Goal: Information Seeking & Learning: Check status

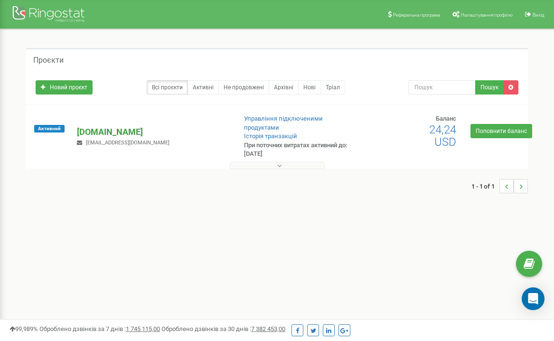
click at [107, 132] on p "[DOMAIN_NAME]" at bounding box center [152, 132] width 151 height 12
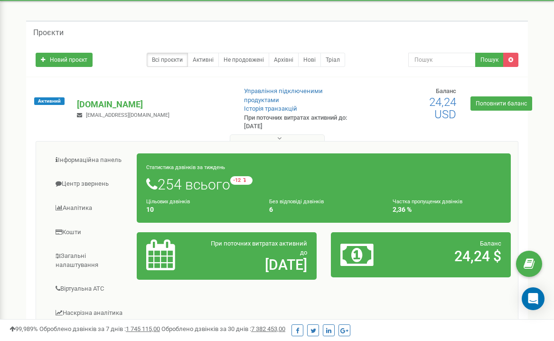
scroll to position [35, 0]
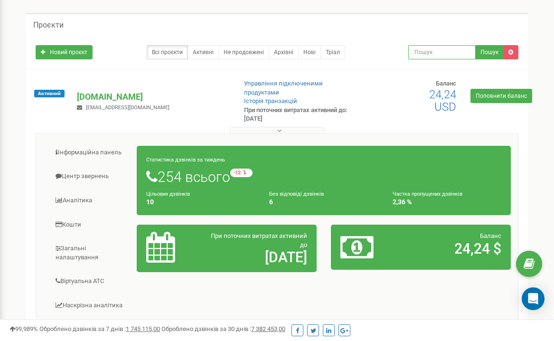
click at [436, 48] on input "text" at bounding box center [441, 52] width 67 height 14
paste input "380 50 178 1568"
type input "380 50 178 1568"
click at [489, 50] on button "Пошук" at bounding box center [489, 52] width 28 height 14
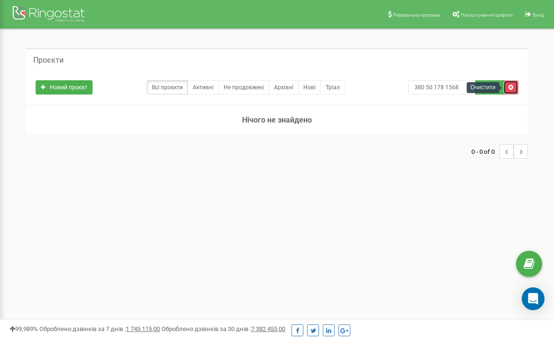
click at [514, 89] on link at bounding box center [510, 87] width 15 height 14
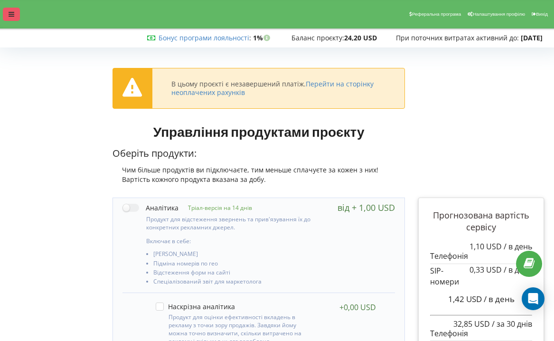
click at [9, 16] on icon at bounding box center [12, 14] width 6 height 7
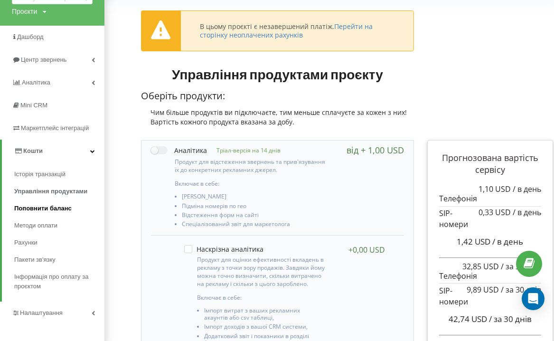
scroll to position [58, 0]
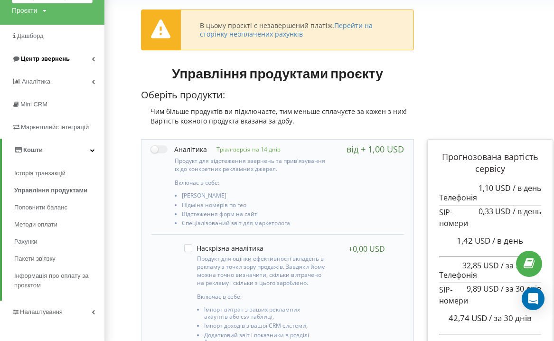
click at [35, 57] on span "Центр звернень" at bounding box center [45, 58] width 49 height 7
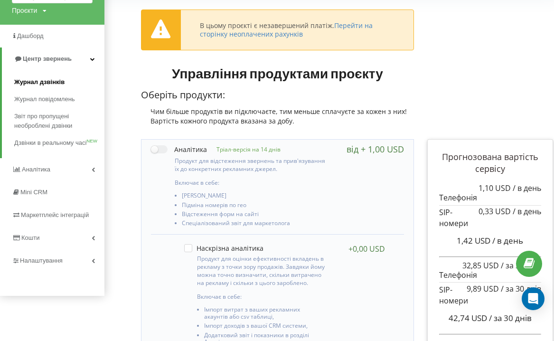
click at [40, 84] on span "Журнал дзвінків" at bounding box center [39, 81] width 50 height 9
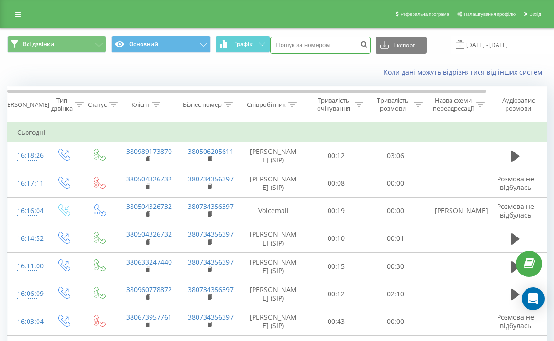
click at [325, 45] on input at bounding box center [320, 45] width 101 height 17
paste input "380 50 178 1568"
type input "380 50 178 1568"
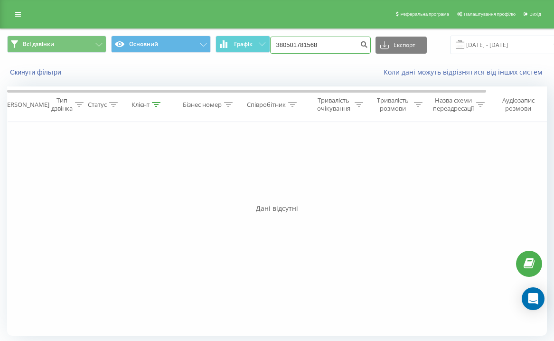
click at [315, 41] on input "380501781568" at bounding box center [320, 45] width 101 height 17
paste input "68 560 1325"
type input "380 68 560 1325"
click at [360, 43] on icon "submit" at bounding box center [364, 43] width 8 height 6
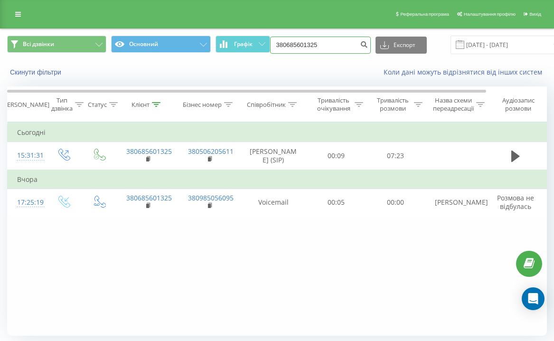
click at [318, 49] on input "380685601325" at bounding box center [320, 45] width 101 height 17
type input "3"
click at [305, 49] on input at bounding box center [320, 45] width 101 height 17
paste input "380 50 178 1568"
type input "380 50 178 1568"
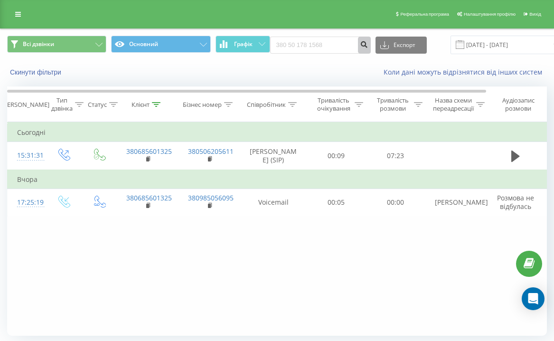
click at [358, 47] on button "submit" at bounding box center [364, 45] width 13 height 17
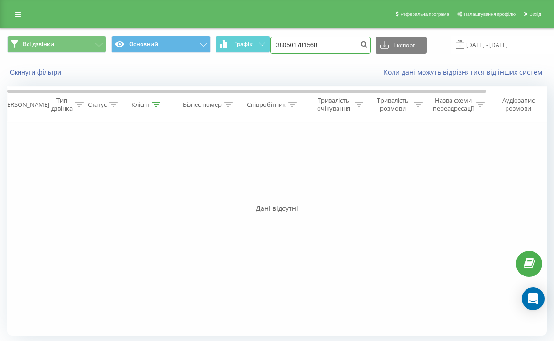
click at [317, 51] on input "380501781568" at bounding box center [320, 45] width 101 height 17
paste input "66 105 4382"
type input "380 66 105 4382"
click at [360, 42] on icon "submit" at bounding box center [364, 43] width 8 height 6
click at [314, 51] on input "380661054382" at bounding box center [320, 45] width 101 height 17
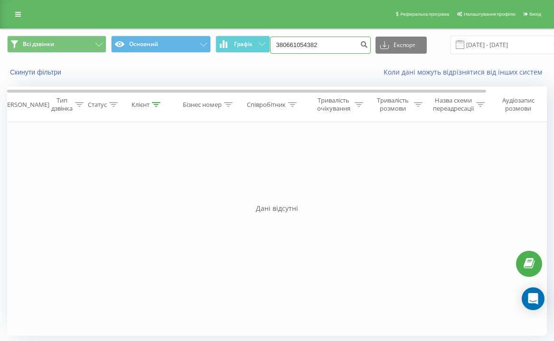
paste input "98 288 7261"
type input "380 98 288 7261"
click at [360, 46] on icon "submit" at bounding box center [364, 43] width 8 height 6
click at [330, 46] on input "380982887261" at bounding box center [320, 45] width 101 height 17
drag, startPoint x: 330, startPoint y: 46, endPoint x: 247, endPoint y: 42, distance: 82.6
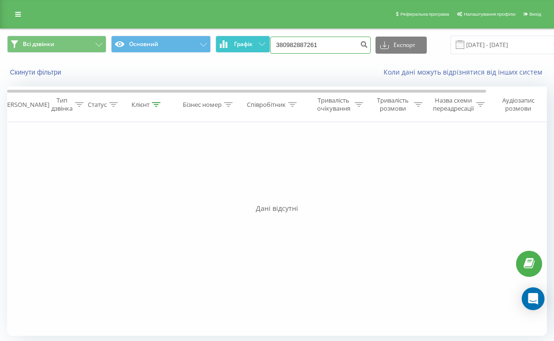
click at [247, 42] on div "Всі дзвінки Основний Графік 380982887261 Експорт .csv .xls .xlsx 22.06.2025 - 2…" at bounding box center [276, 45] width 539 height 19
paste input "67 870 7580"
type input "380 67 870 7580"
click at [360, 42] on icon "submit" at bounding box center [364, 43] width 8 height 6
click at [318, 45] on input "380982887261" at bounding box center [320, 45] width 101 height 17
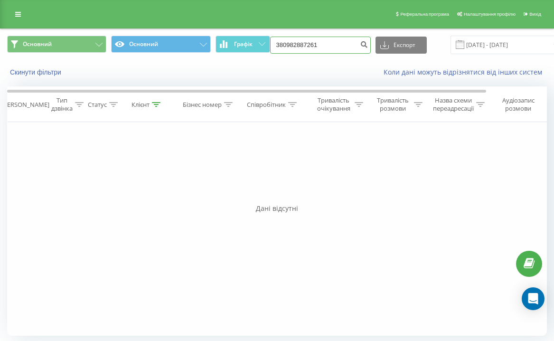
paste input "70 663 68050"
type input "370 663 68050"
click at [358, 43] on button "submit" at bounding box center [364, 45] width 13 height 17
click at [329, 42] on input "37066368050" at bounding box center [320, 45] width 101 height 17
paste input "80 50 403 1557"
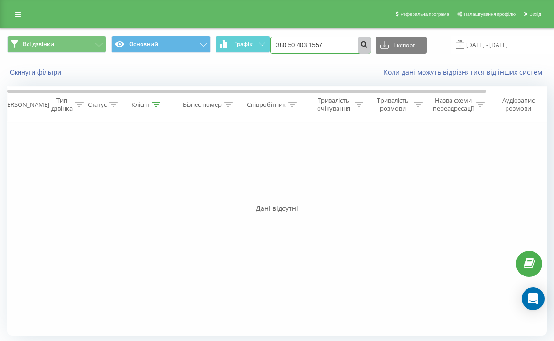
type input "380 50 403 1557"
click at [358, 45] on button "submit" at bounding box center [364, 45] width 13 height 17
